Goal: Find specific page/section: Find specific page/section

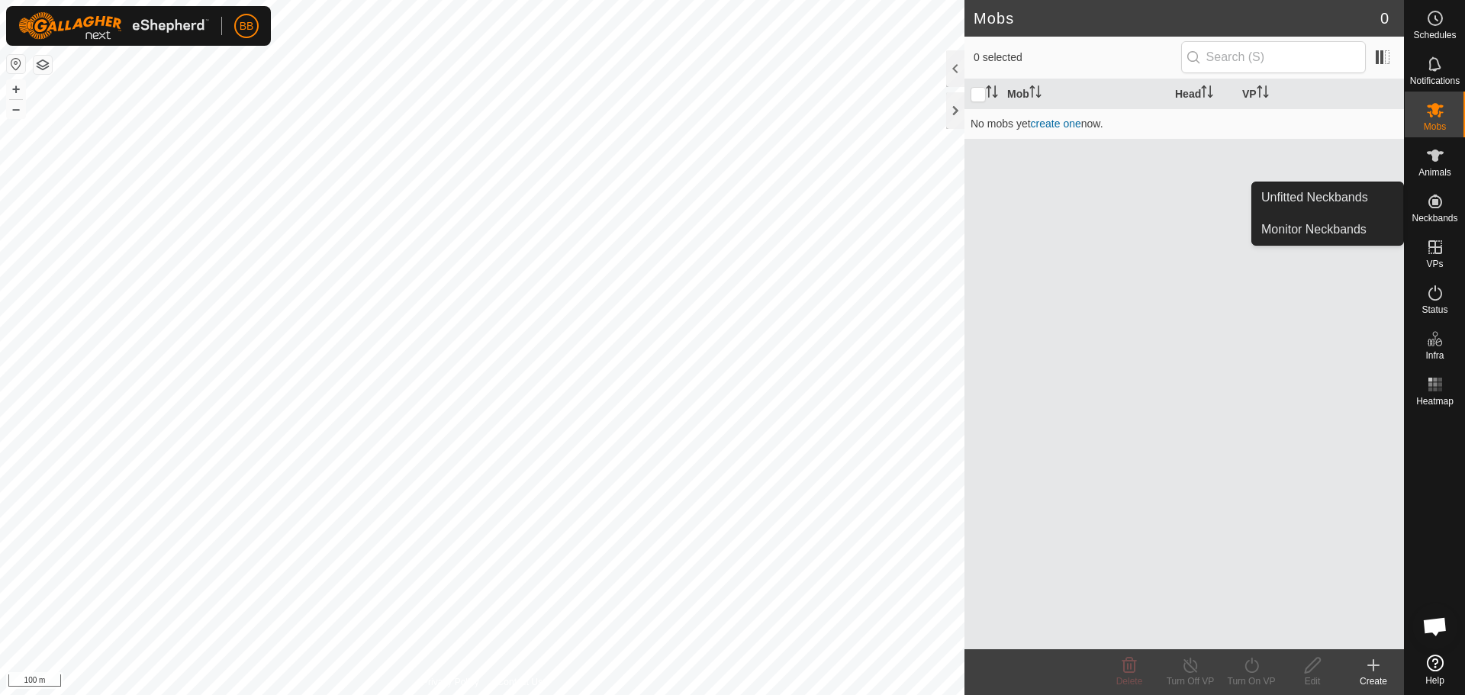
click at [1450, 196] on div "Neckbands" at bounding box center [1435, 206] width 60 height 46
click at [1436, 217] on span "Neckbands" at bounding box center [1435, 218] width 46 height 9
click at [1360, 201] on link "Unfitted Neckbands" at bounding box center [1327, 197] width 151 height 31
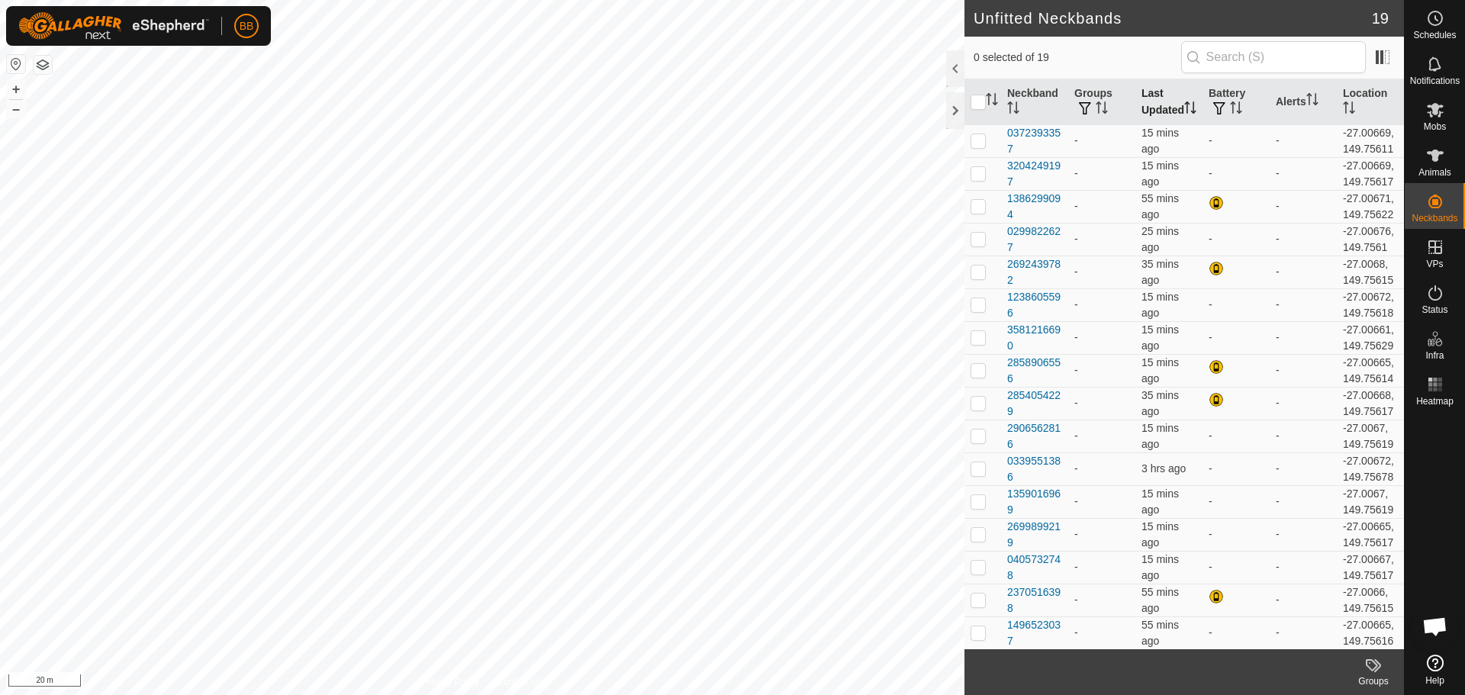
click at [1168, 109] on th "Last Updated" at bounding box center [1168, 102] width 67 height 46
click at [1020, 143] on div "0339551386" at bounding box center [1034, 141] width 55 height 32
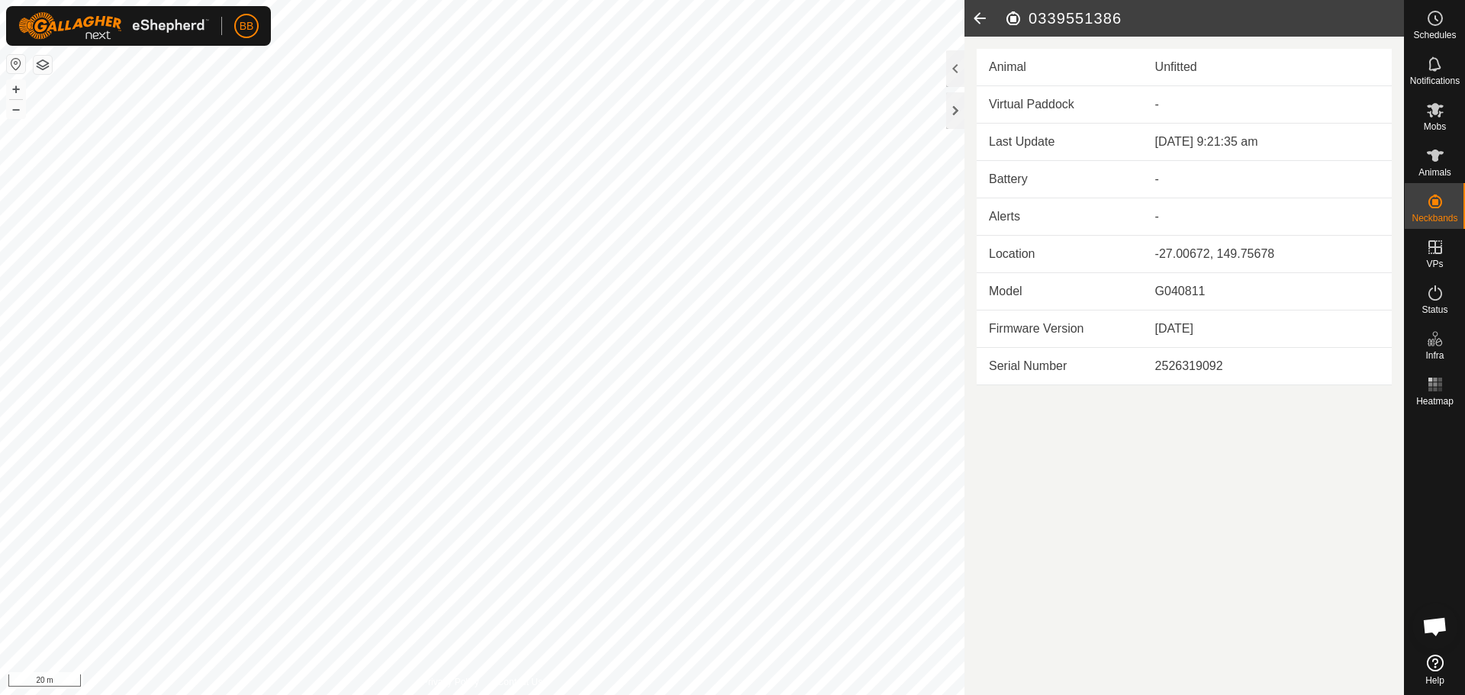
click at [980, 17] on icon at bounding box center [979, 18] width 31 height 37
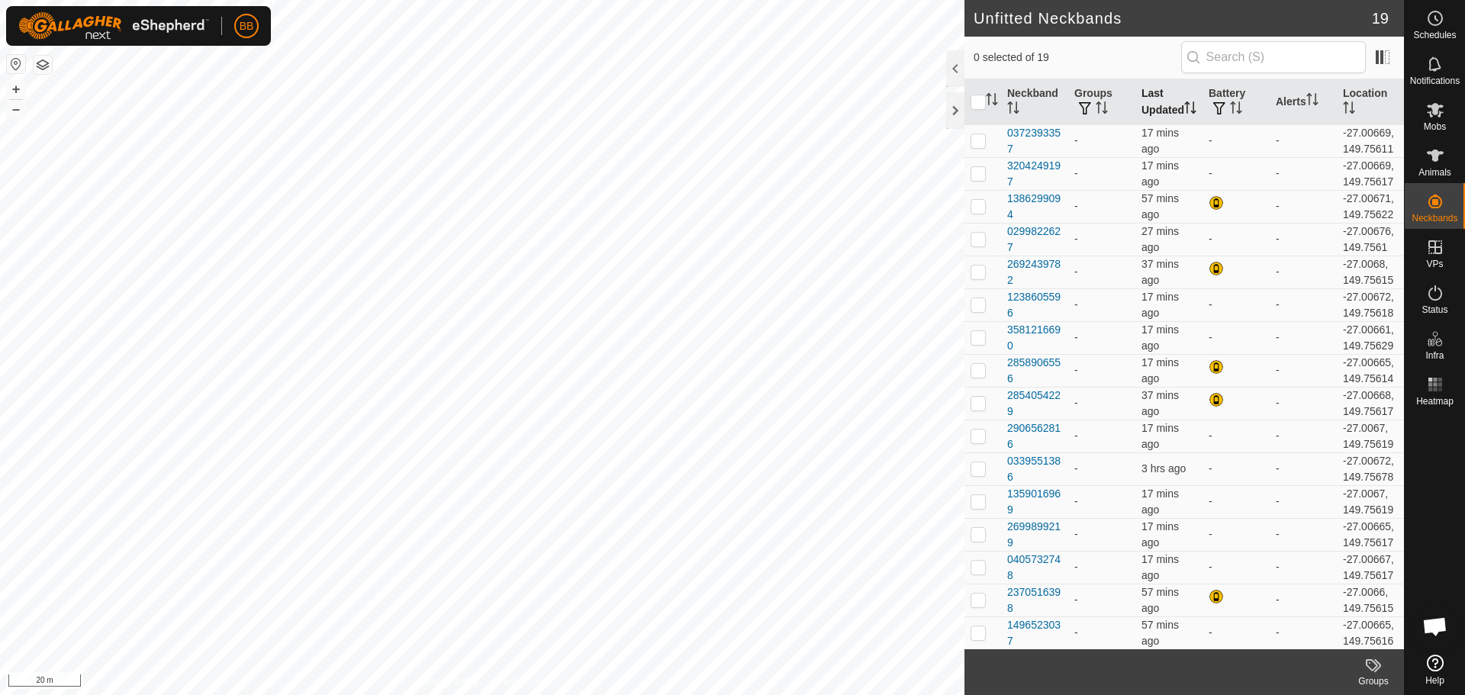
click at [1155, 96] on th "Last Updated" at bounding box center [1168, 102] width 67 height 46
